Goal: Navigation & Orientation: Find specific page/section

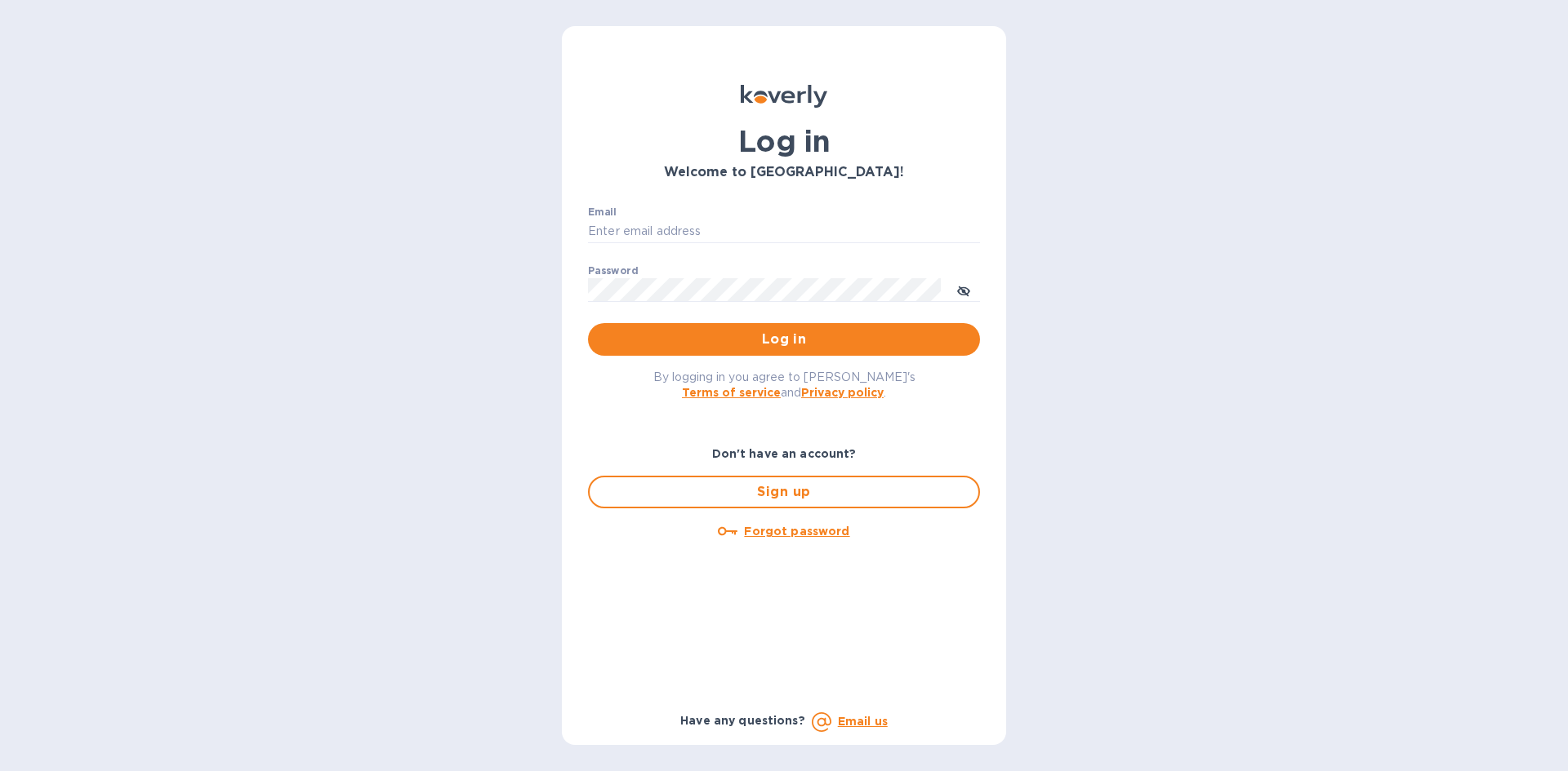
click at [721, 215] on div "Email ​" at bounding box center [784, 235] width 392 height 59
click at [748, 232] on input "Email" at bounding box center [784, 231] width 392 height 24
click at [725, 226] on input "Email" at bounding box center [784, 231] width 392 height 24
paste input "[EMAIL_ADDRESS][DOMAIN_NAME]"
type input "[EMAIL_ADDRESS][DOMAIN_NAME]"
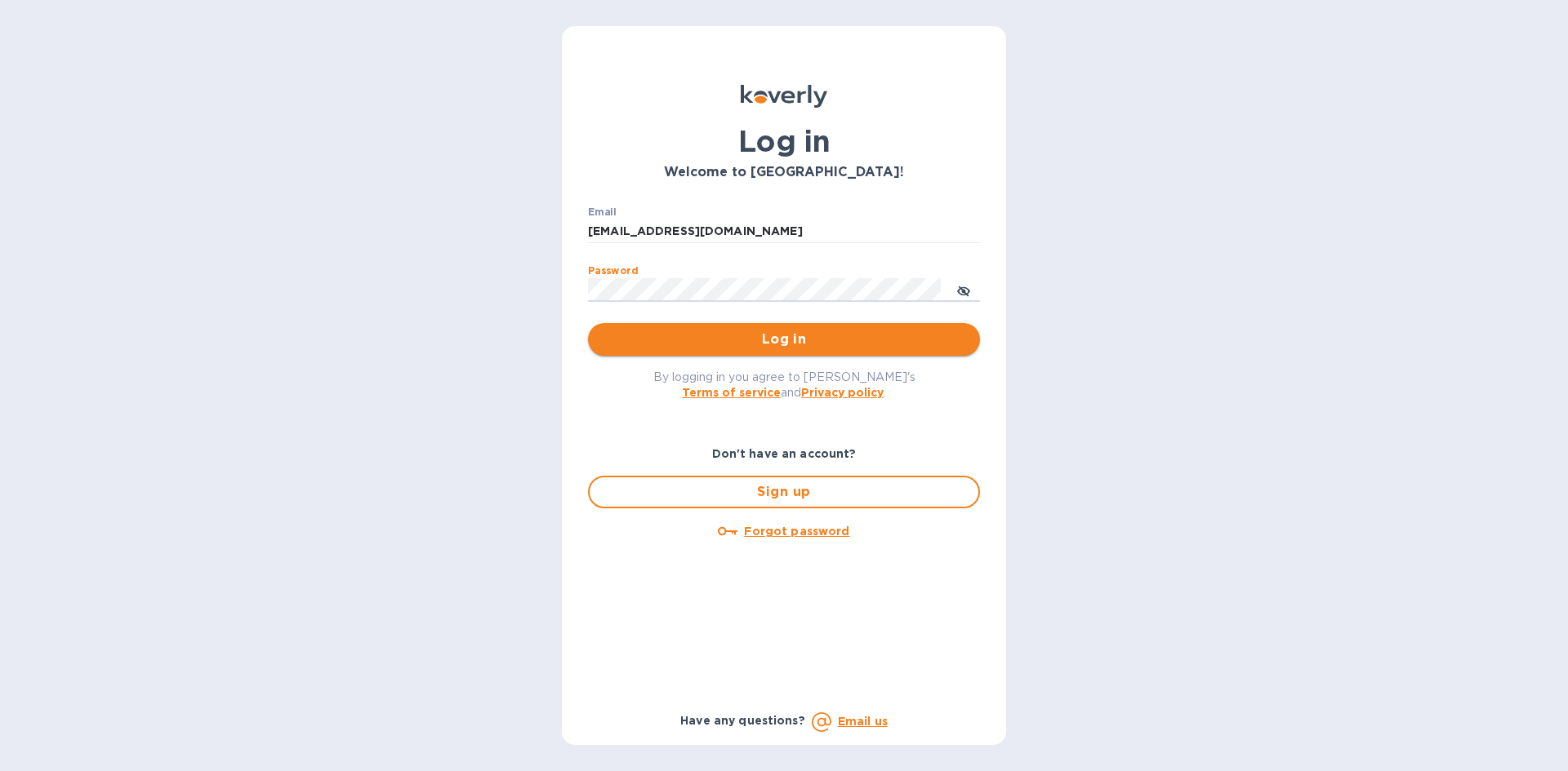
click at [921, 340] on span "Log in" at bounding box center [784, 339] width 366 height 20
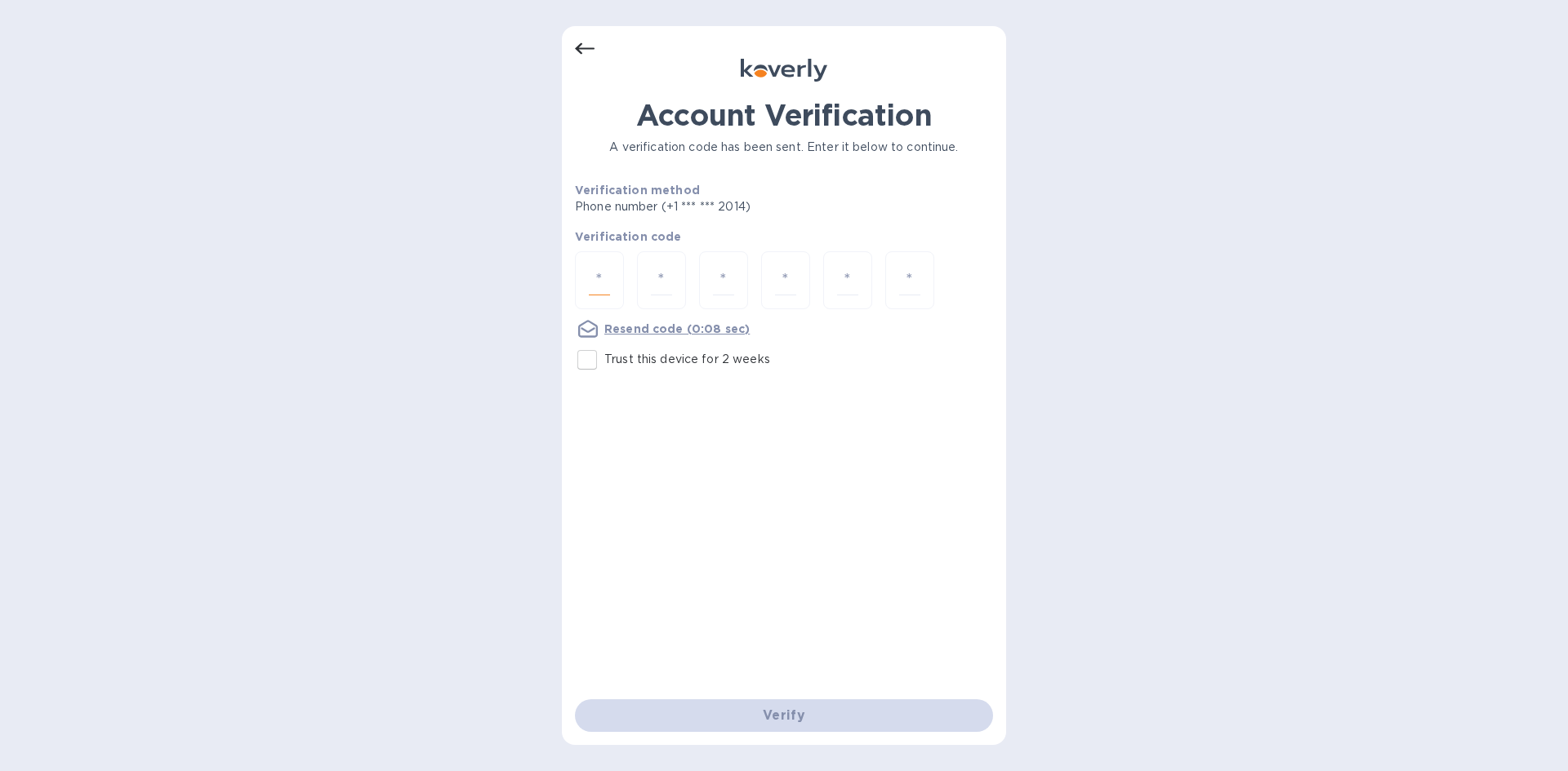
click at [599, 289] on input "number" at bounding box center [599, 281] width 21 height 30
type input "8"
type input "0"
type input "5"
type input "2"
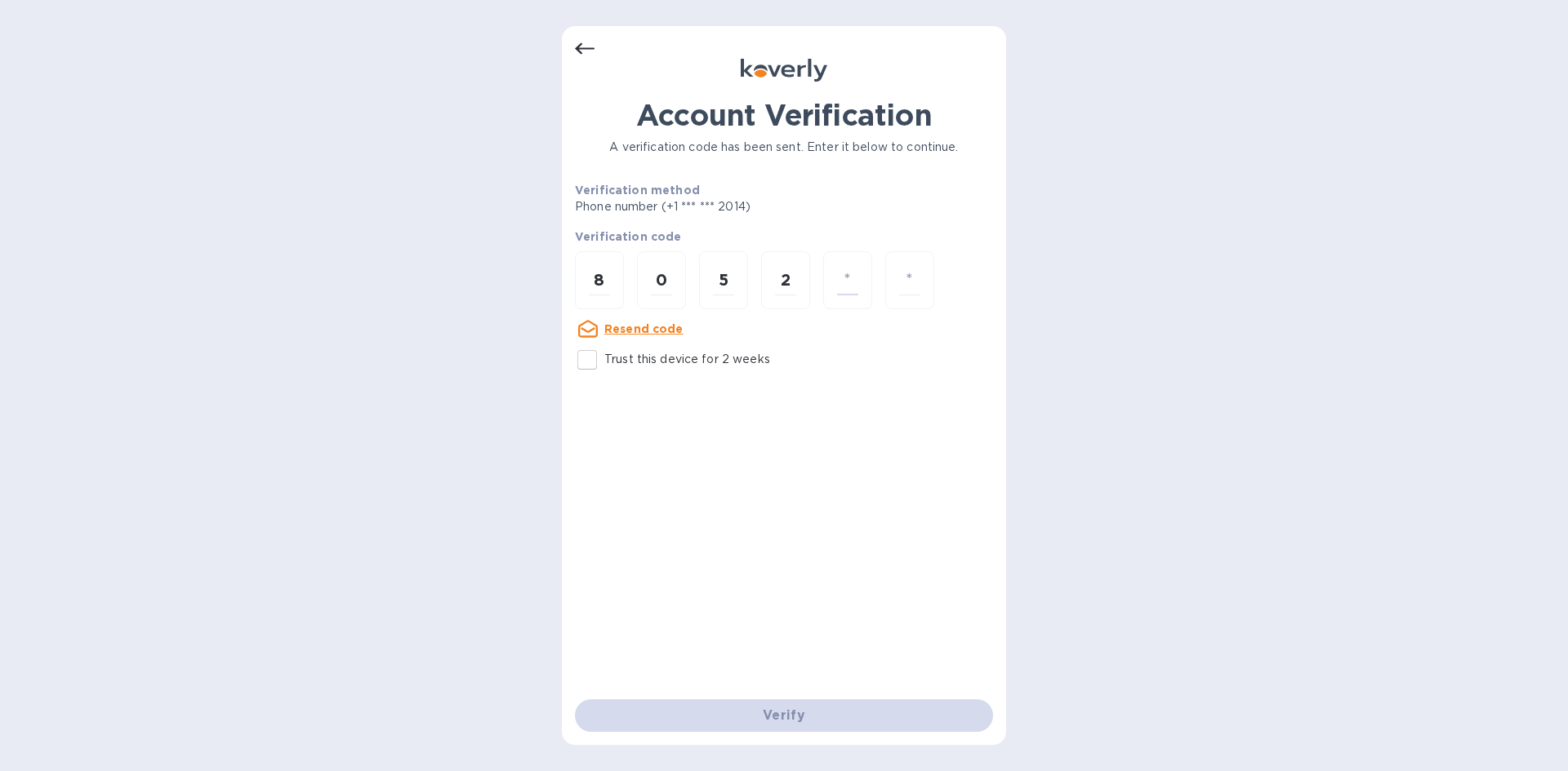
type input "6"
type input "2"
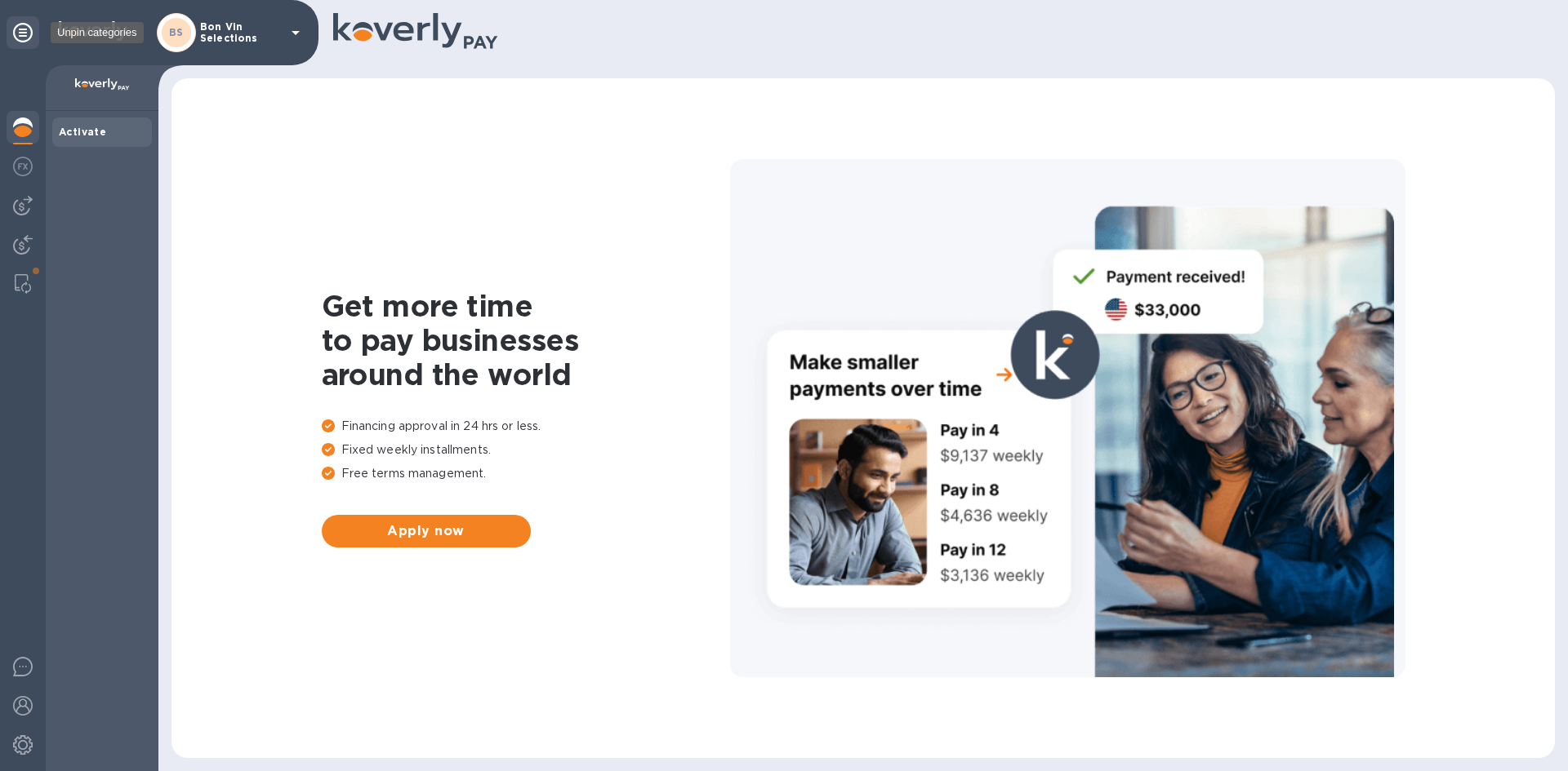
click at [22, 35] on icon at bounding box center [22, 33] width 20 height 20
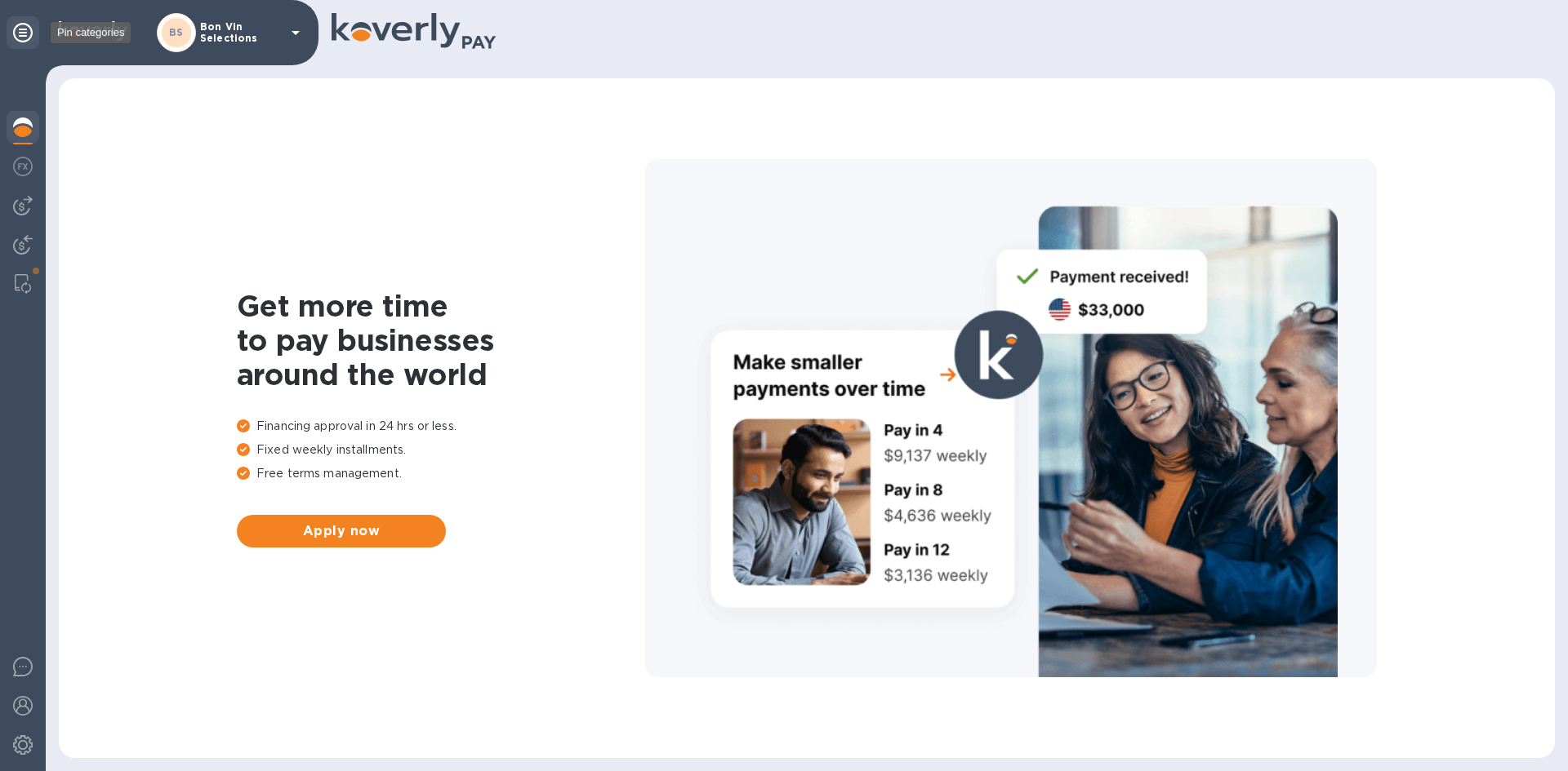
click at [22, 35] on icon at bounding box center [22, 33] width 20 height 20
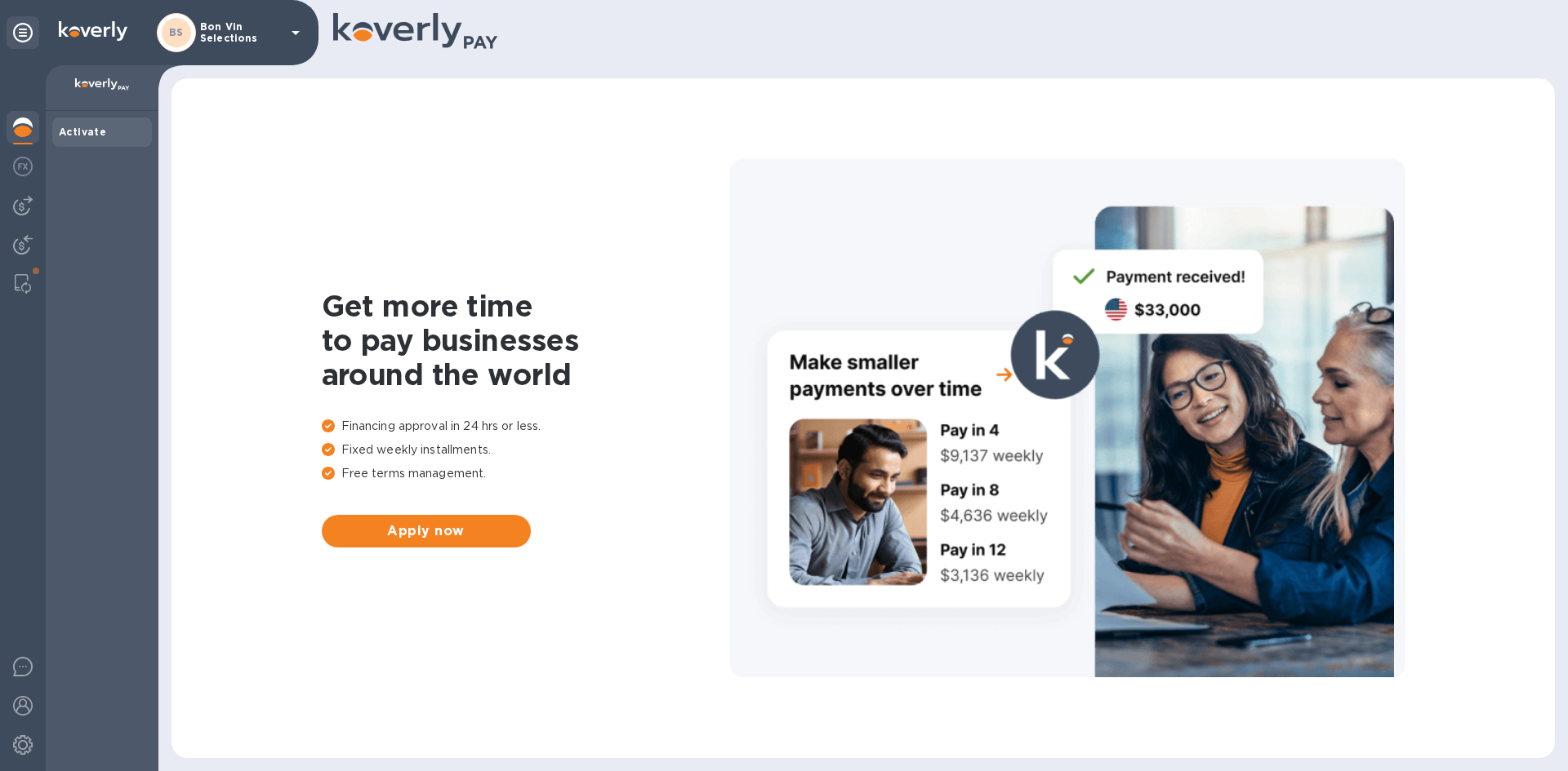
click at [249, 27] on p "Bon Vin Selections" at bounding box center [241, 33] width 82 height 23
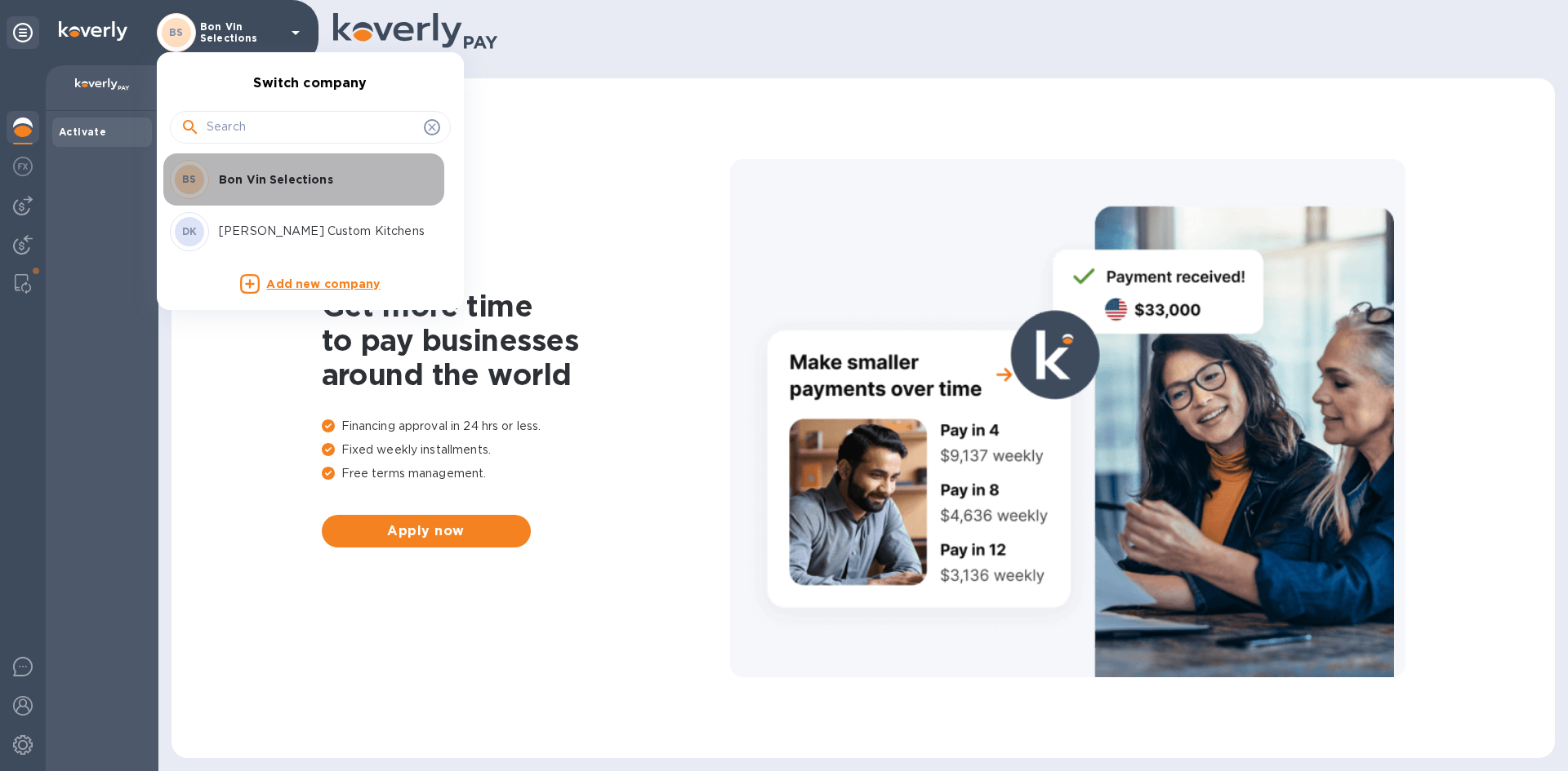
drag, startPoint x: 288, startPoint y: 170, endPoint x: 284, endPoint y: 185, distance: 15.5
click at [285, 181] on div "BS Bon Vin Selections" at bounding box center [297, 180] width 255 height 39
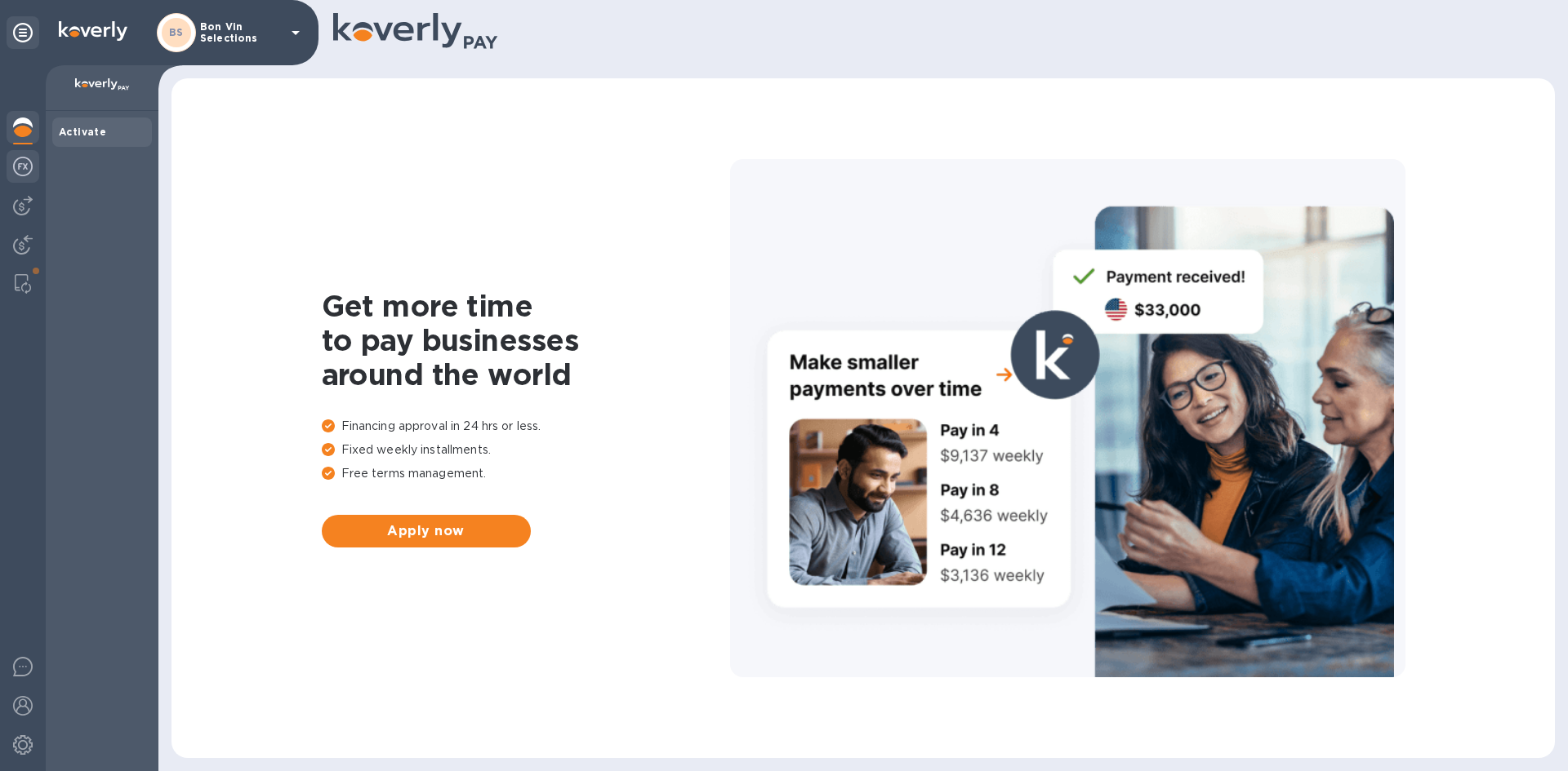
click at [22, 164] on img at bounding box center [22, 166] width 20 height 20
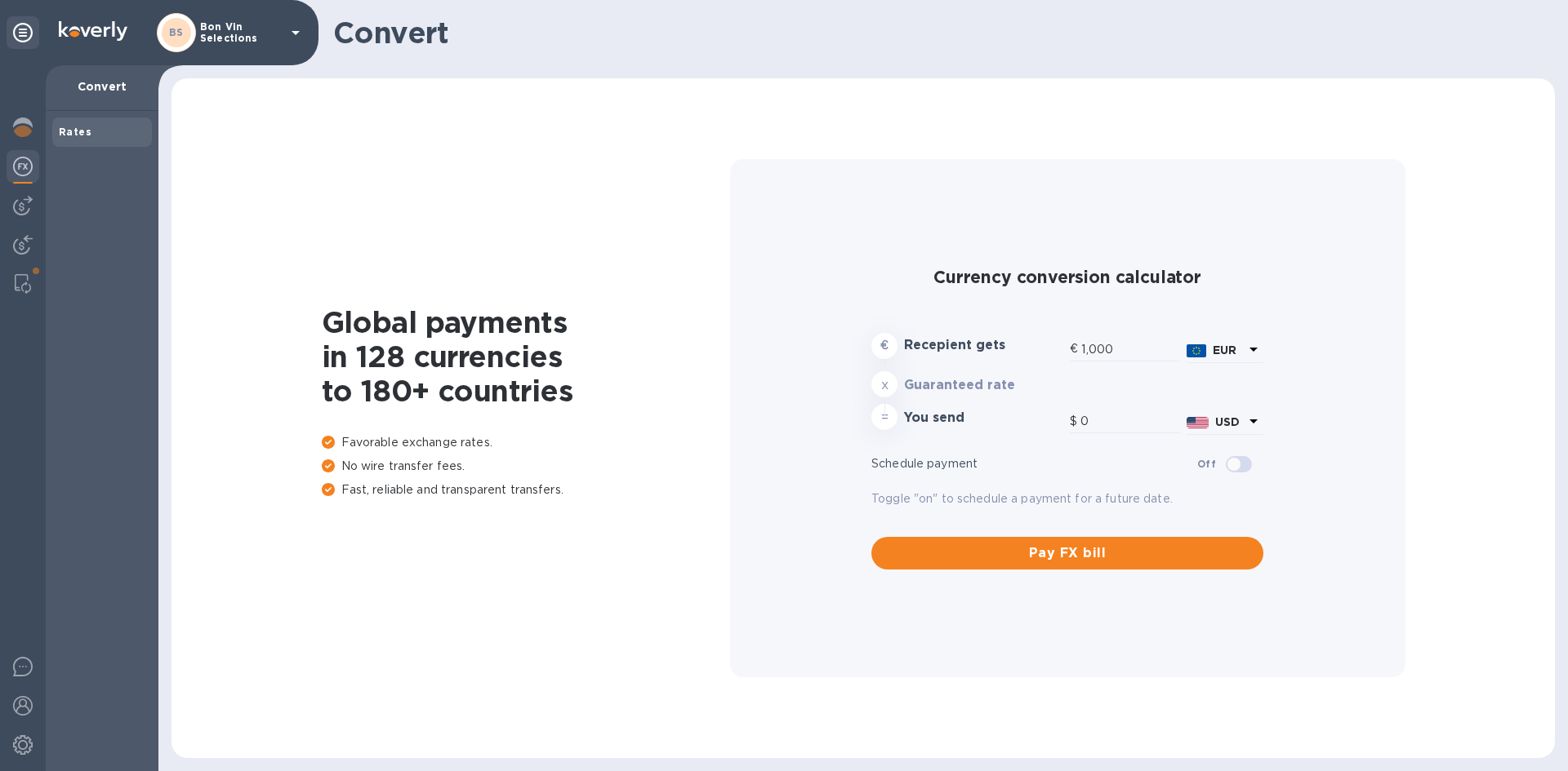
type input "1,170.13"
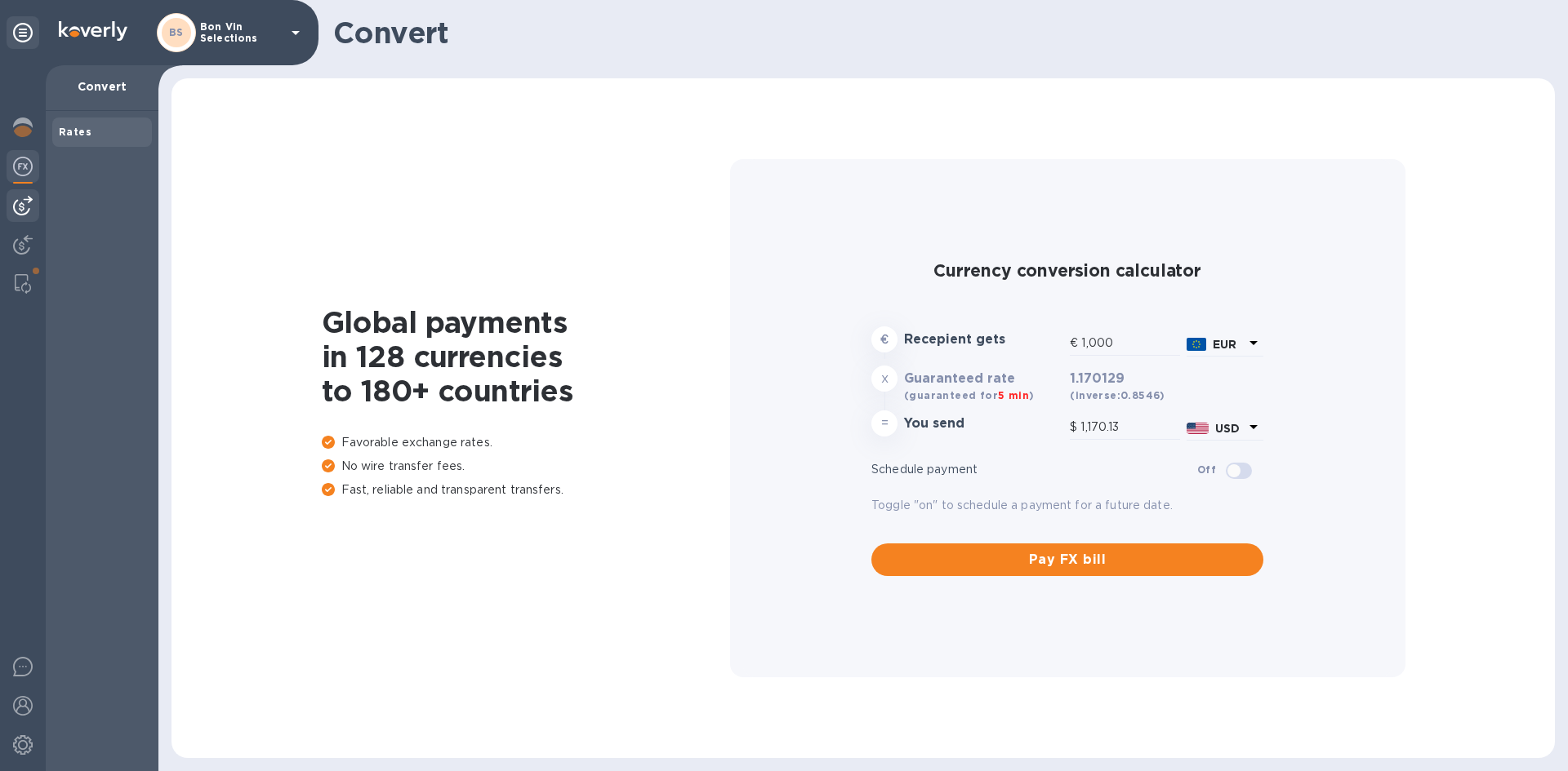
click at [14, 210] on img at bounding box center [22, 205] width 20 height 20
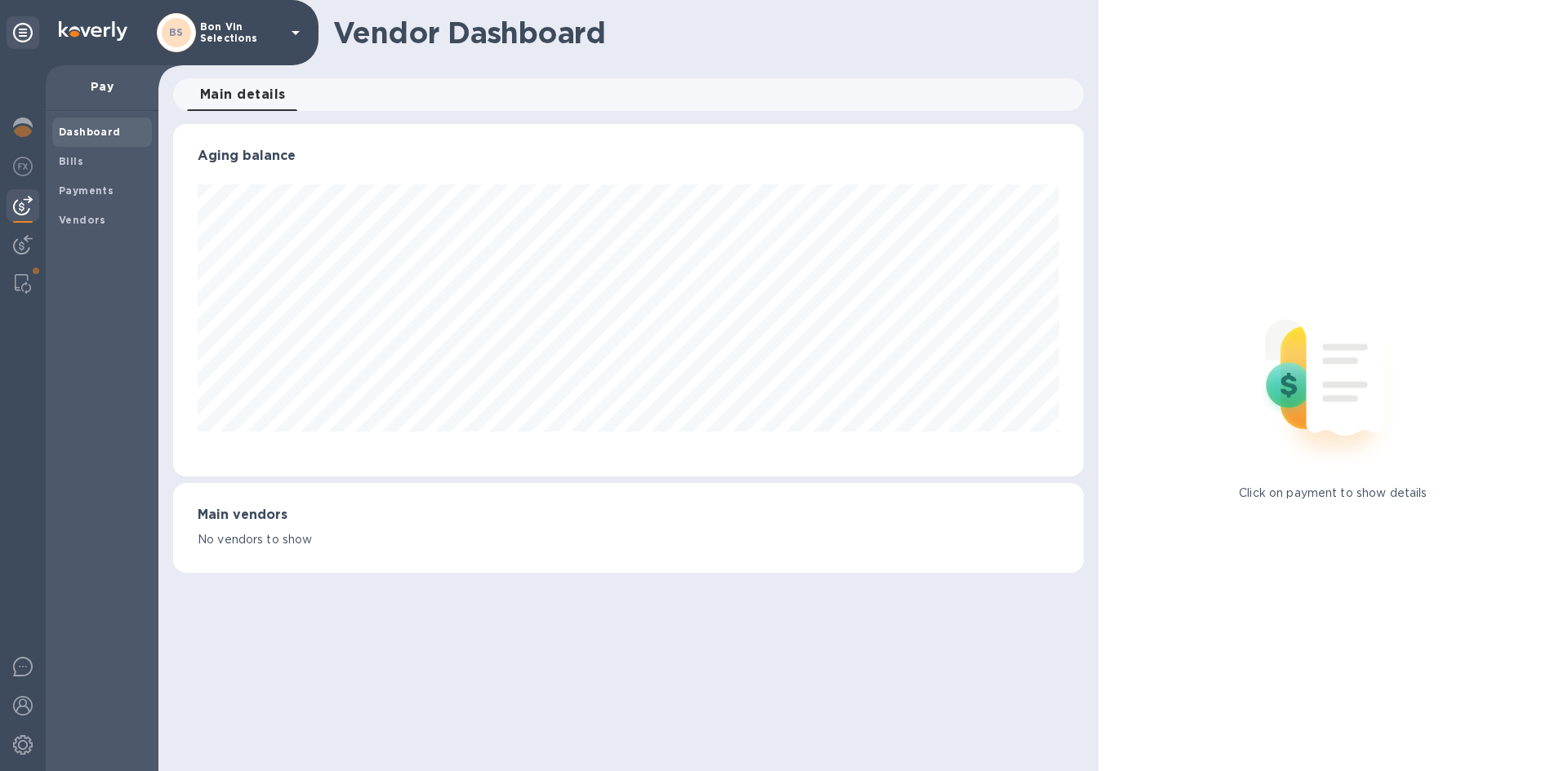
scroll to position [352, 909]
click at [87, 163] on span "Bills" at bounding box center [102, 162] width 87 height 17
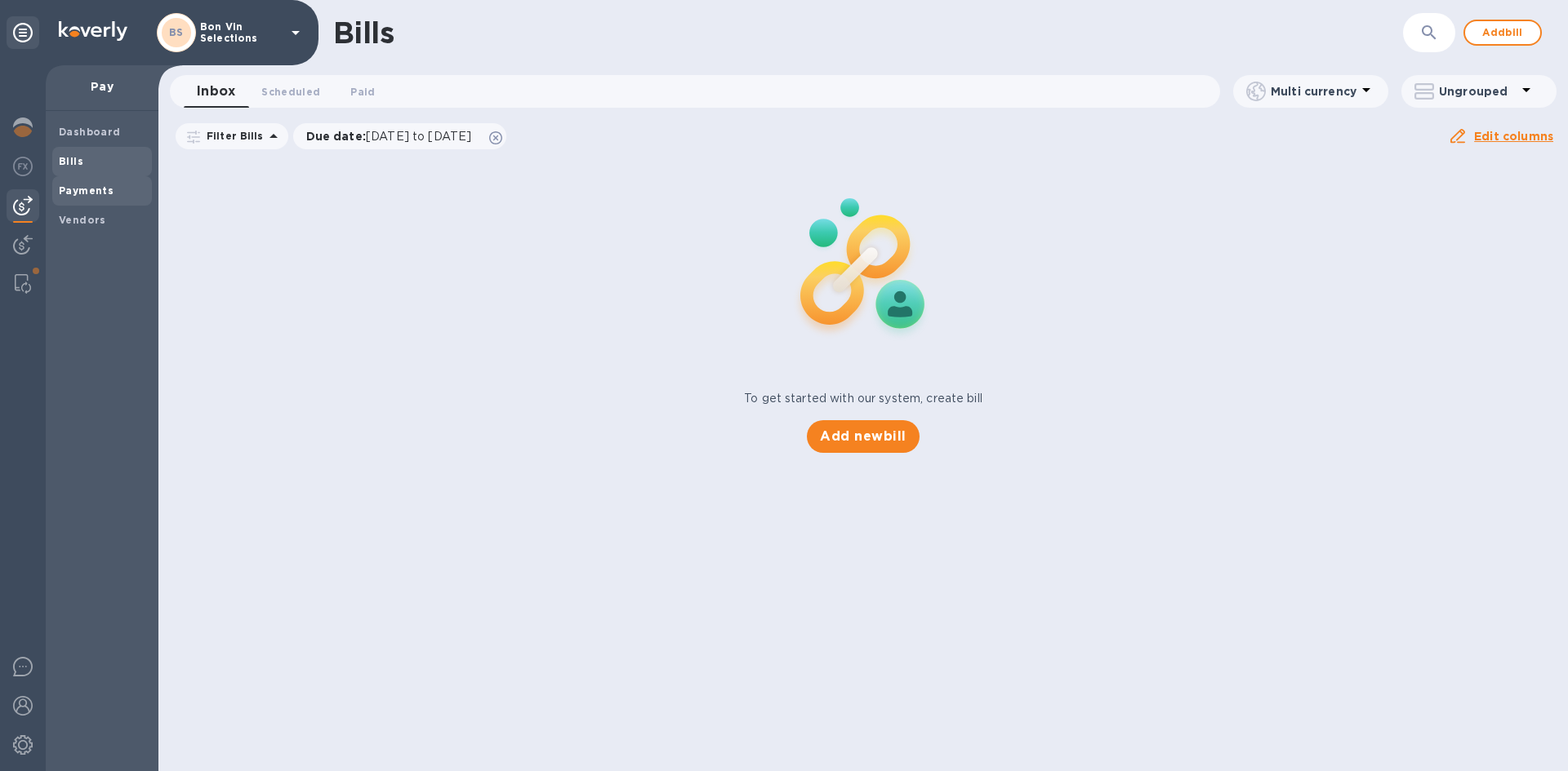
click at [89, 186] on b "Payments" at bounding box center [86, 190] width 55 height 12
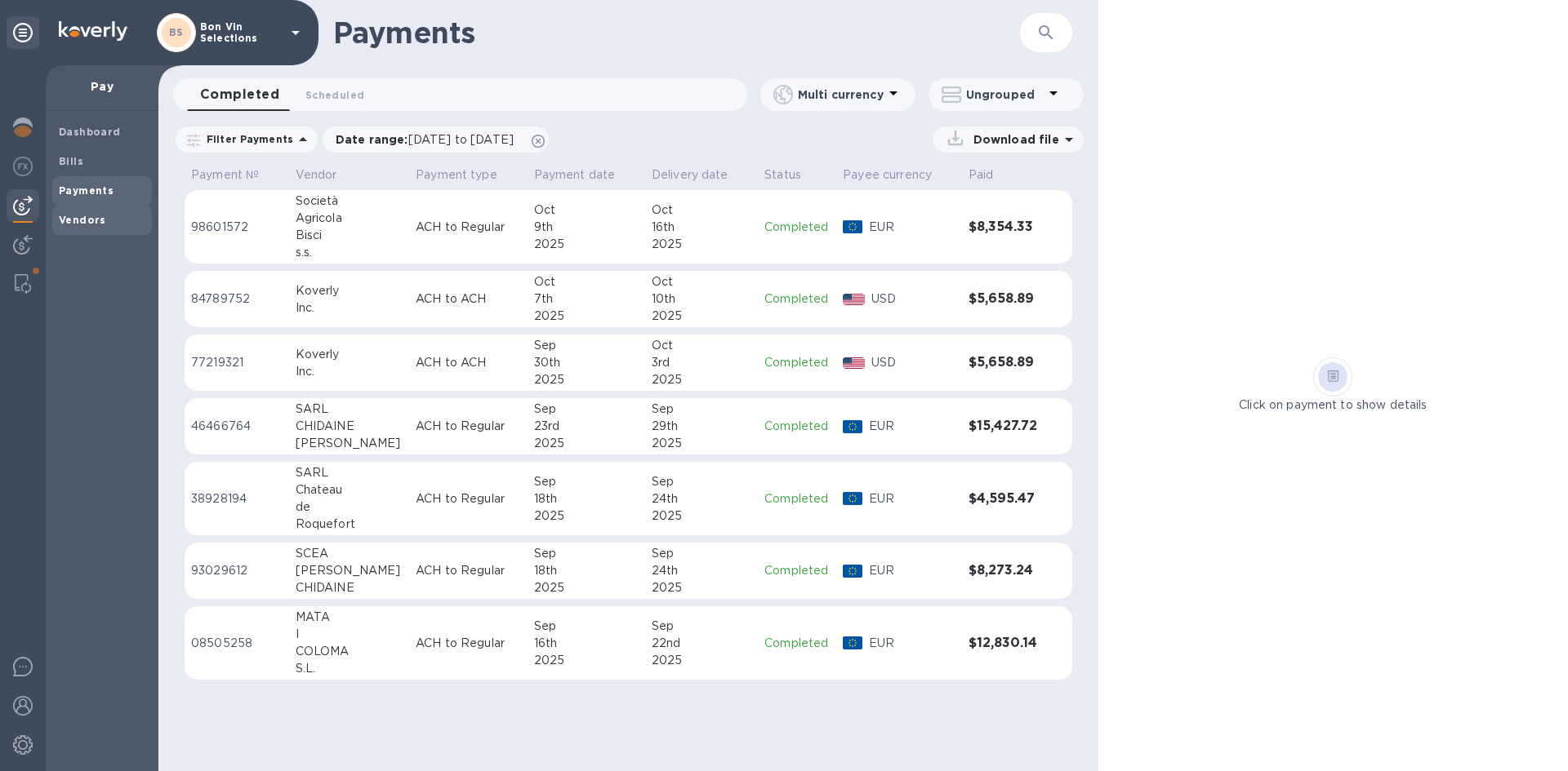
click at [85, 225] on b "Vendors" at bounding box center [82, 219] width 48 height 12
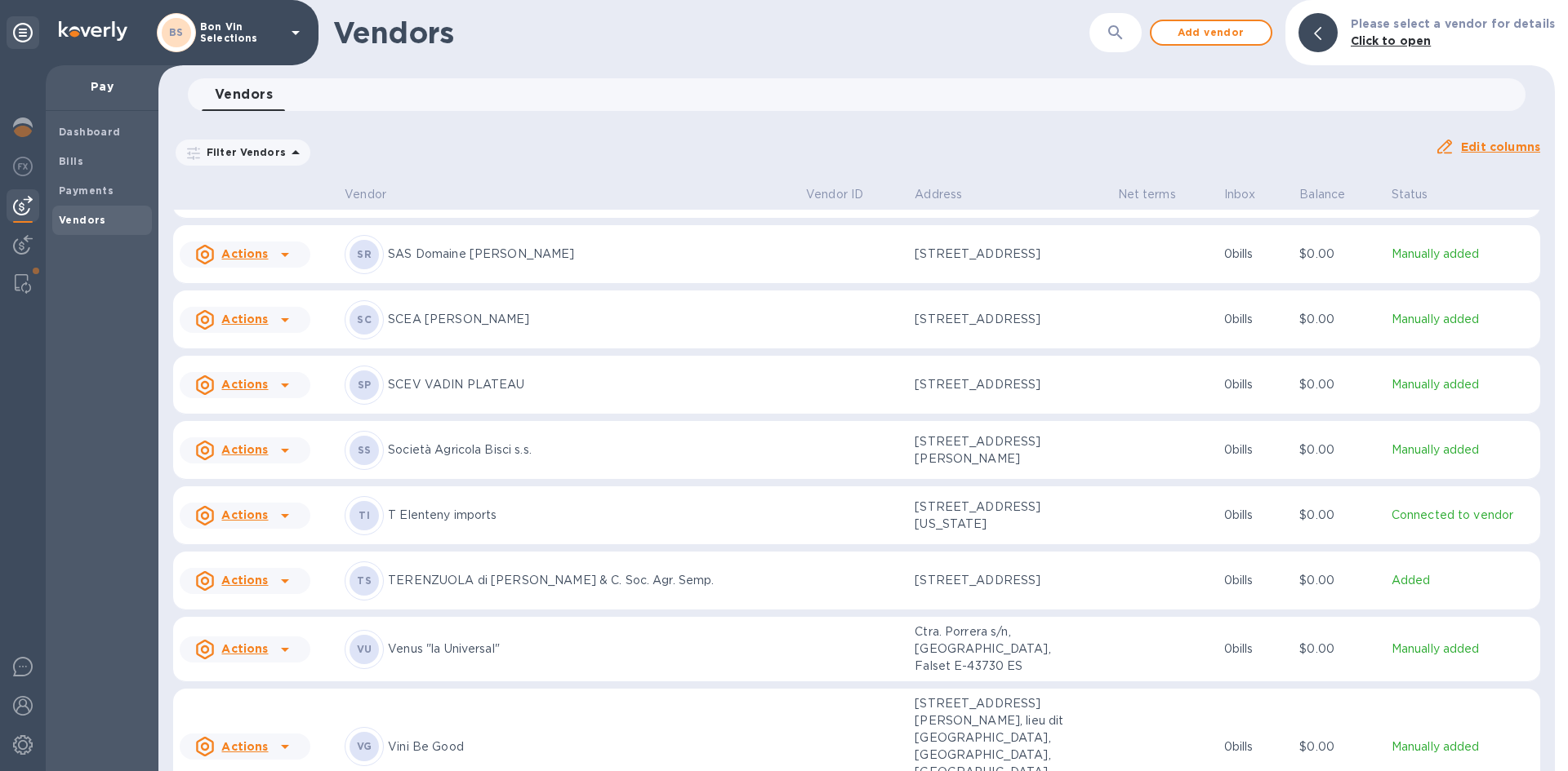
scroll to position [4206, 0]
